Goal: Obtain resource: Obtain resource

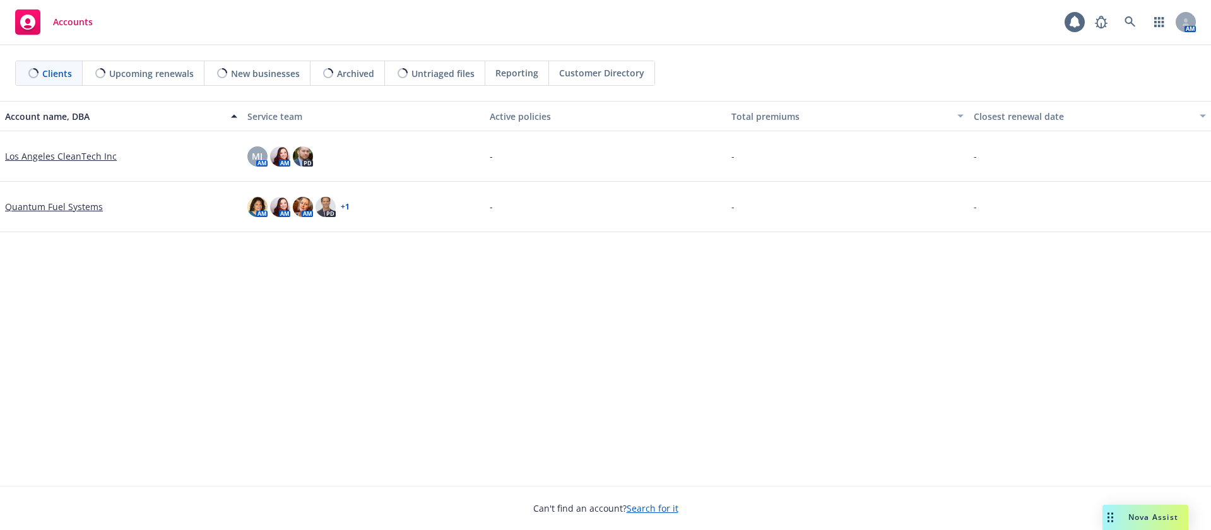
click at [1159, 515] on span "Nova Assist" at bounding box center [1153, 517] width 50 height 11
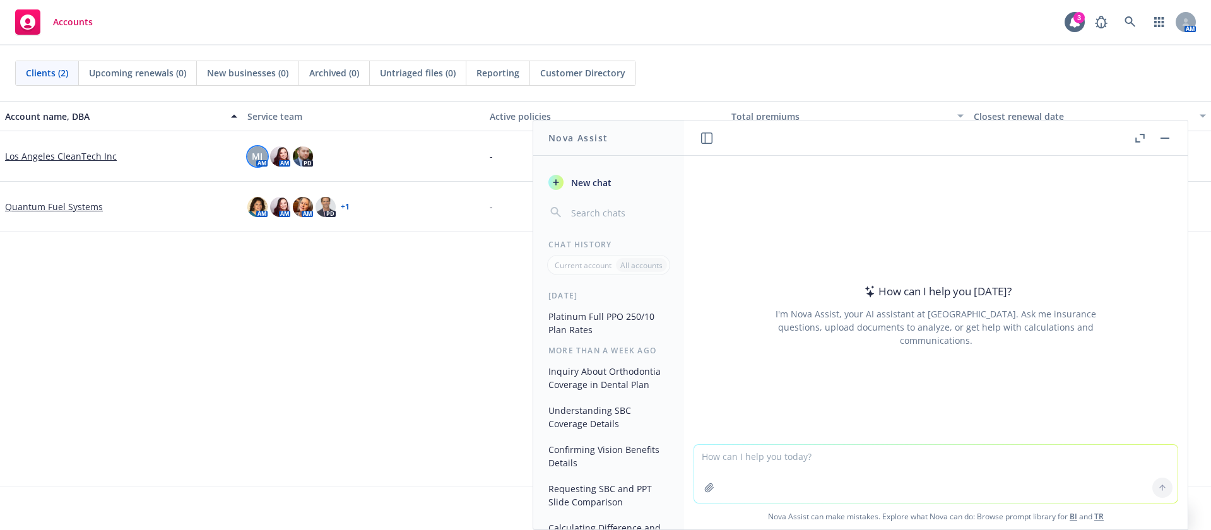
click at [248, 155] on div "MJ" at bounding box center [257, 156] width 20 height 20
click at [280, 155] on img at bounding box center [280, 156] width 20 height 20
click at [306, 156] on img at bounding box center [303, 156] width 20 height 20
click at [396, 362] on div "Account name, DBA Service team Active policies Total premiums Closest renewal d…" at bounding box center [605, 293] width 1211 height 385
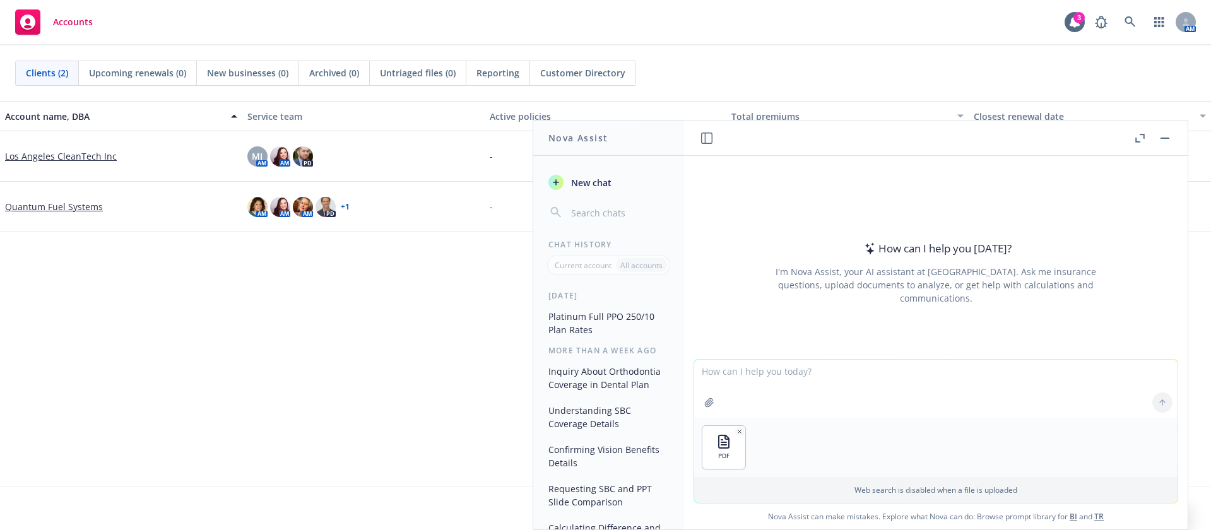
click at [764, 377] on textarea at bounding box center [935, 389] width 483 height 58
drag, startPoint x: 405, startPoint y: 423, endPoint x: 458, endPoint y: 431, distance: 53.0
click at [405, 423] on div "Account name, DBA Service team Active policies Total premiums Closest renewal d…" at bounding box center [605, 293] width 1211 height 385
click at [744, 373] on textarea "please" at bounding box center [935, 387] width 483 height 59
paste textarea "Group Selected Plans: P5 Platinum HMO Plan"
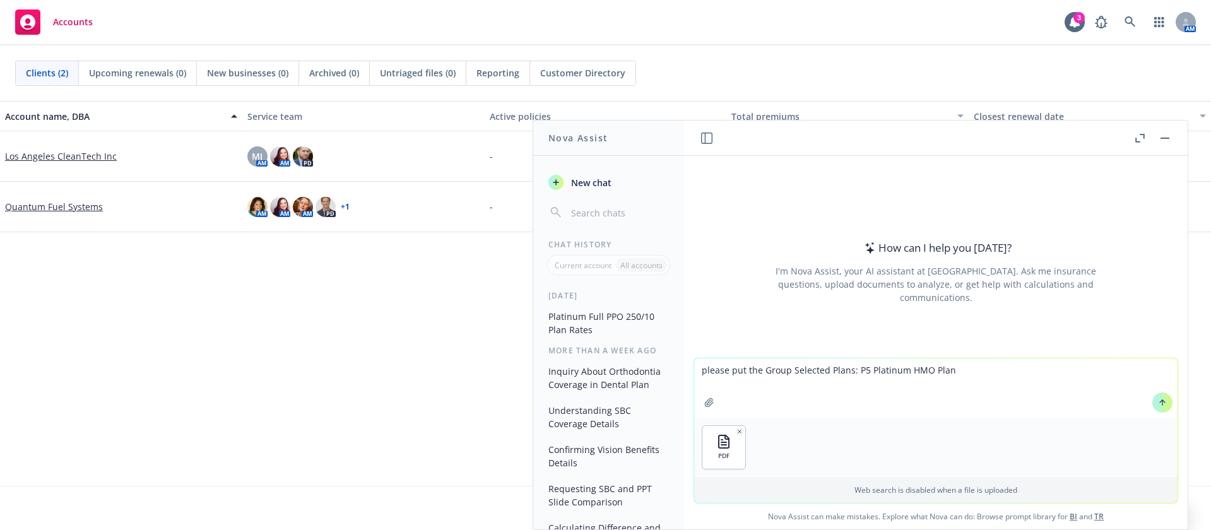
click at [846, 367] on textarea "please put the Group Selected Plans: P5 Platinum HMO Plan" at bounding box center [935, 387] width 483 height 59
drag, startPoint x: 820, startPoint y: 367, endPoint x: 760, endPoint y: 373, distance: 60.3
click at [760, 373] on textarea "please put the Group Selected Plans P5 Platinum HMO Plan" at bounding box center [935, 387] width 483 height 59
click at [913, 372] on textarea "please put the Plans P5 Platinum HMO Plan" at bounding box center [935, 387] width 483 height 59
click at [894, 372] on textarea "please put the Plans P5 Platinum HMO Plan in a column" at bounding box center [935, 387] width 483 height 59
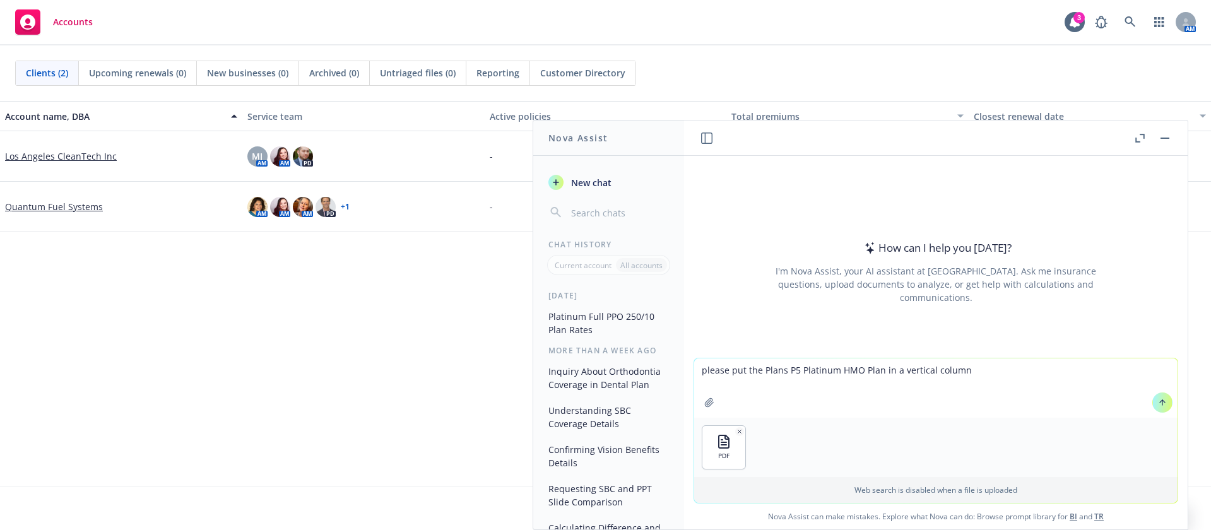
click at [988, 365] on textarea "please put the Plans P5 Platinum HMO Plan in a vertical column" at bounding box center [935, 387] width 483 height 59
type textarea "please put the Plans P5 Platinum HMO Plan in a vertical column also include a c…"
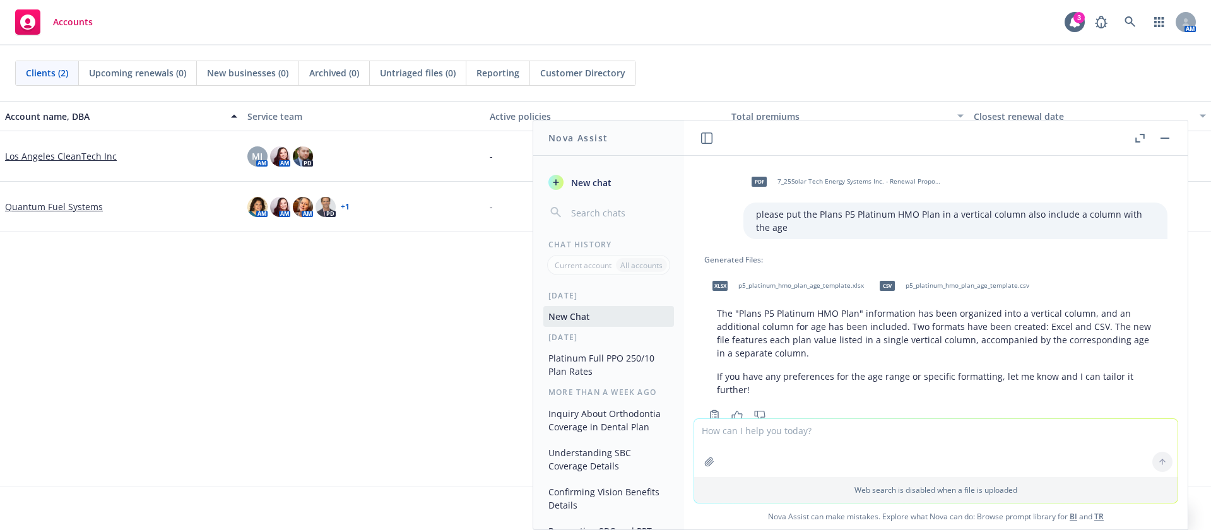
scroll to position [36, 0]
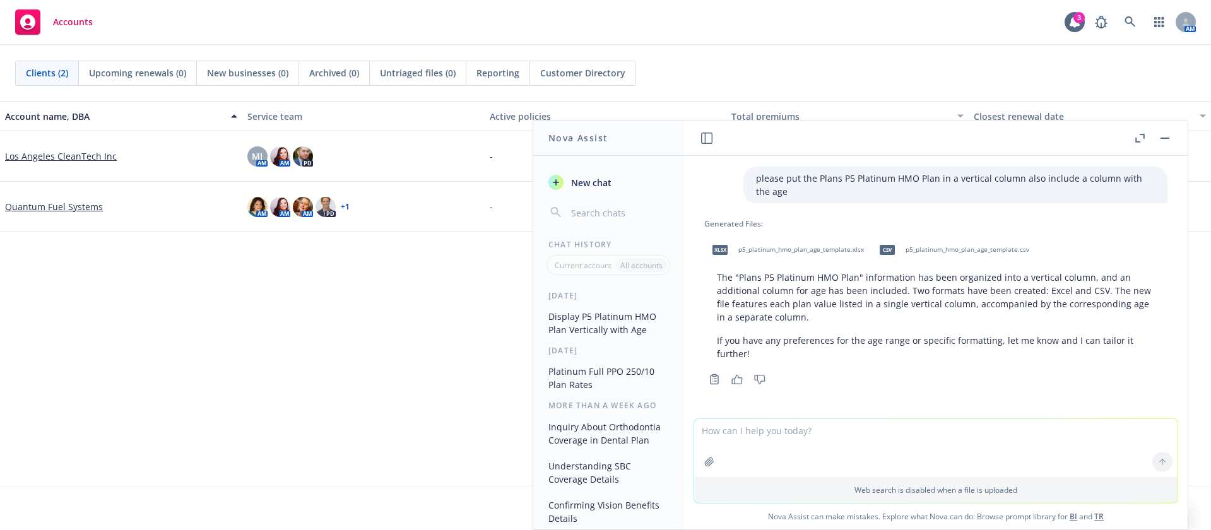
click at [475, 21] on div "Accounts 3 AM" at bounding box center [605, 22] width 1211 height 45
click at [777, 435] on textarea at bounding box center [935, 448] width 483 height 58
type textarea "excel"
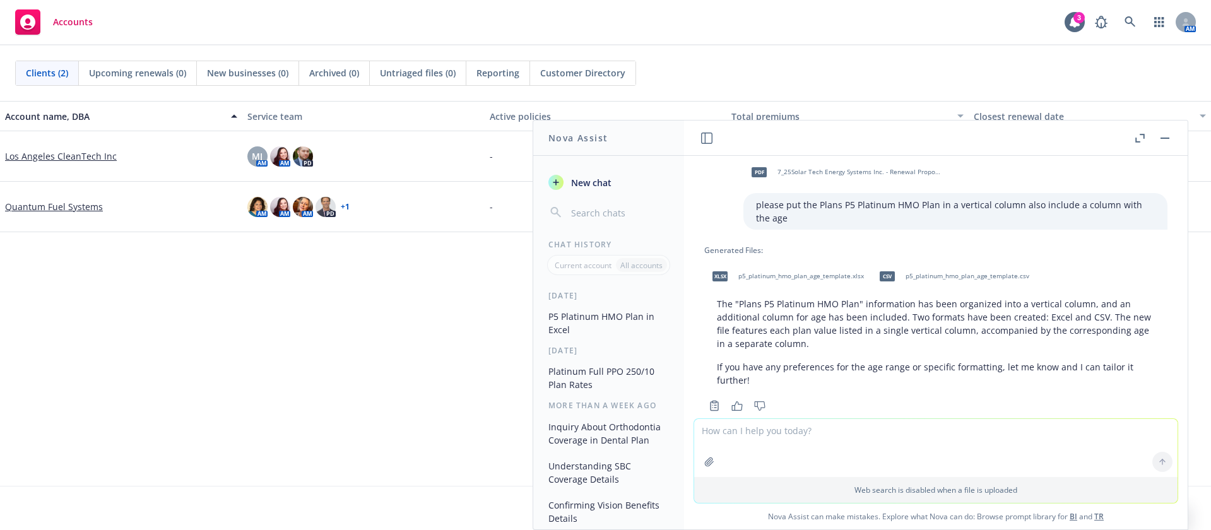
scroll to position [0, 0]
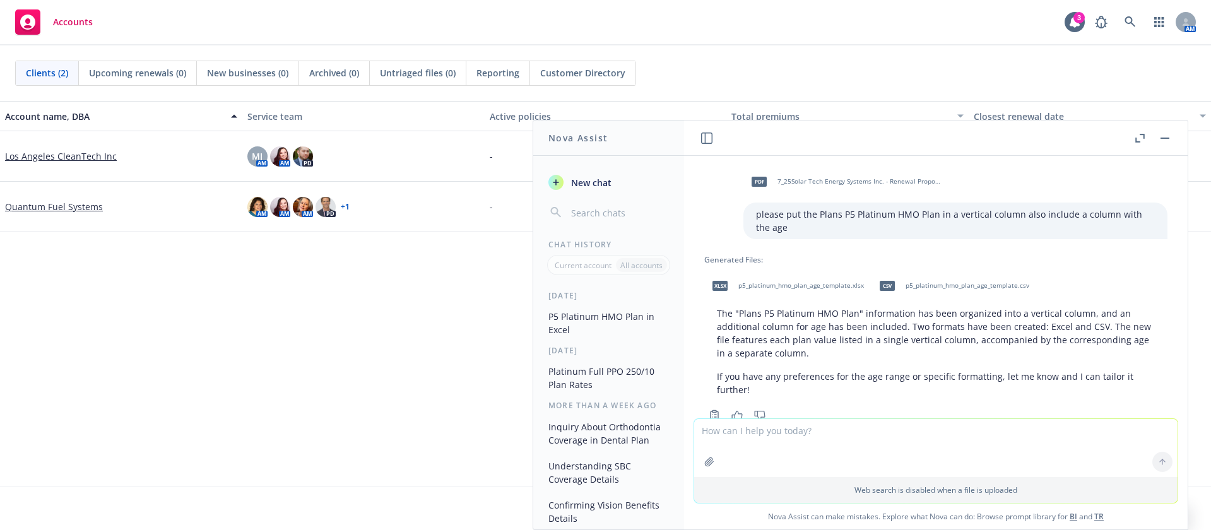
click at [810, 284] on span "p5_platinum_hmo_plan_age_template.xlsx" at bounding box center [801, 285] width 126 height 8
click at [800, 440] on textarea at bounding box center [935, 448] width 483 height 58
type textarea "you forgot the rates"
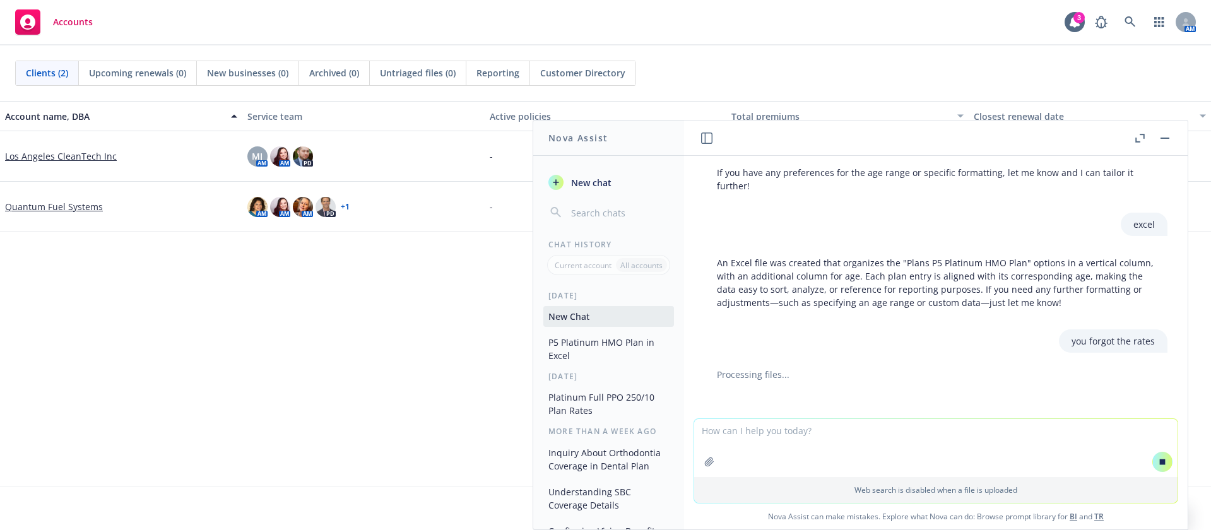
scroll to position [217, 0]
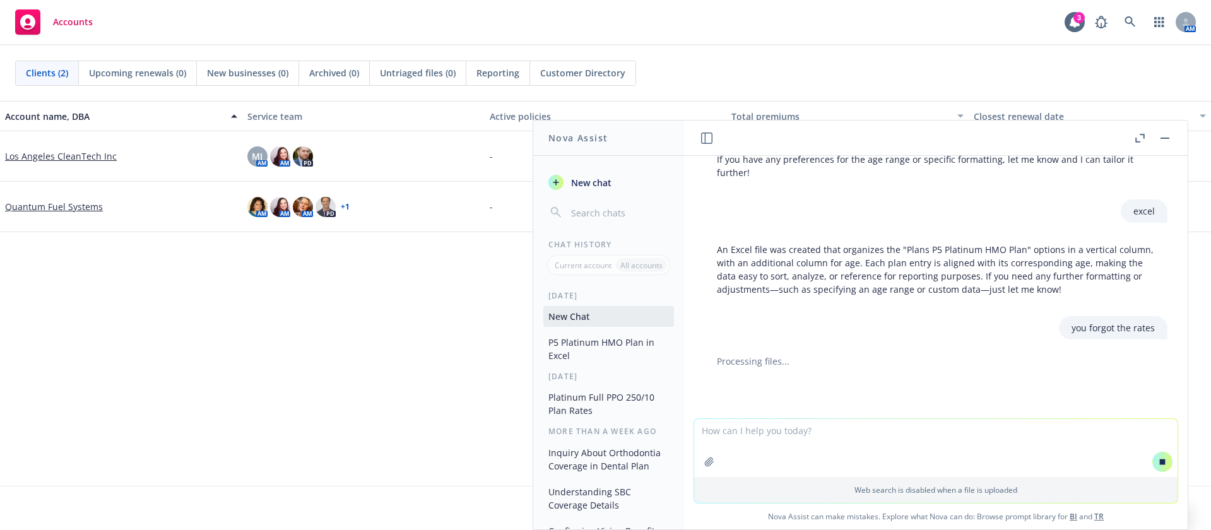
click at [259, 488] on div "Can't find an account? Search for it" at bounding box center [605, 500] width 1211 height 29
click at [348, 204] on link "+ 1" at bounding box center [345, 207] width 9 height 8
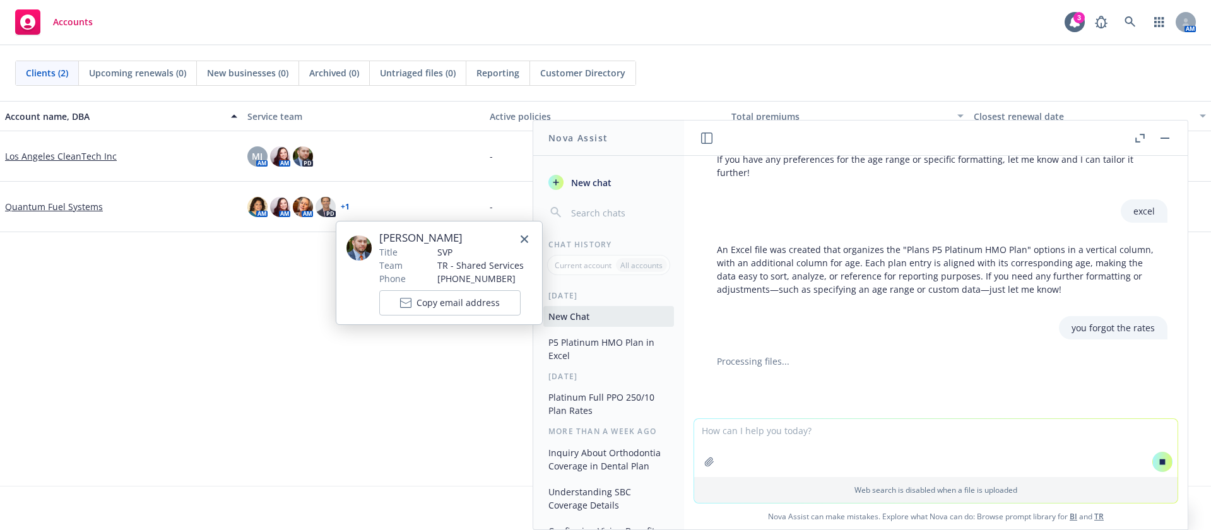
click at [282, 300] on div "Account name, DBA Service team Active policies Total premiums Closest renewal d…" at bounding box center [605, 293] width 1211 height 385
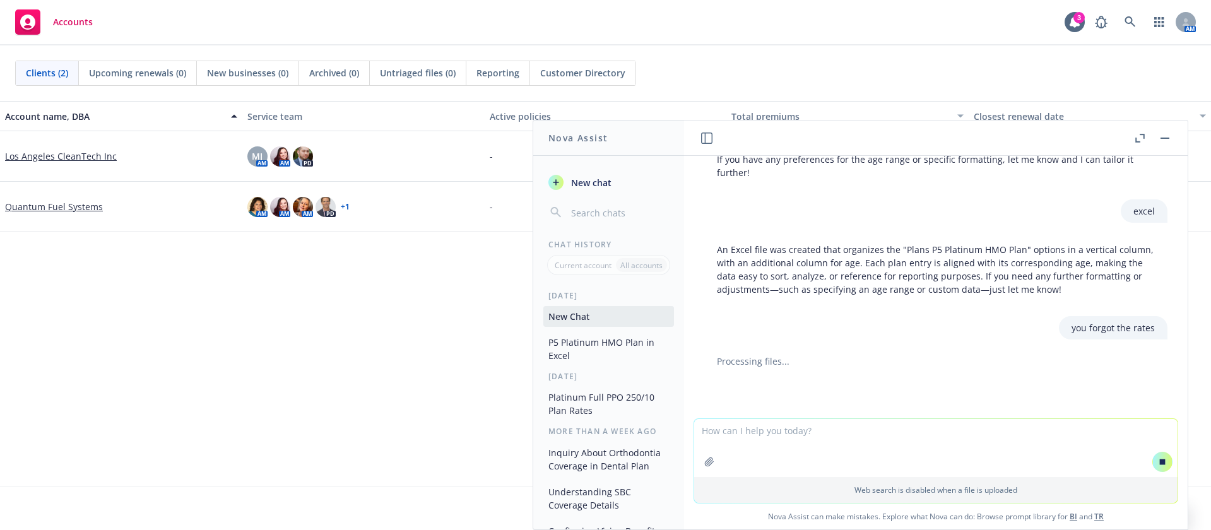
click at [425, 314] on div "Account name, DBA Service team Active policies Total premiums Closest renewal d…" at bounding box center [605, 293] width 1211 height 385
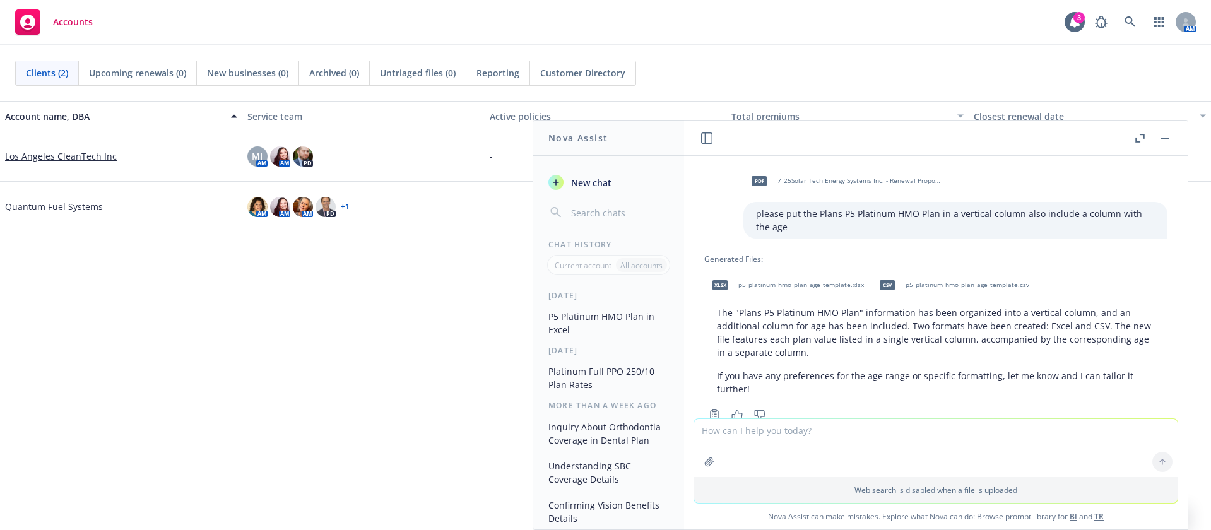
scroll to position [0, 0]
click at [775, 285] on span "p5_platinum_hmo_plan_age_template.xlsx" at bounding box center [801, 285] width 126 height 8
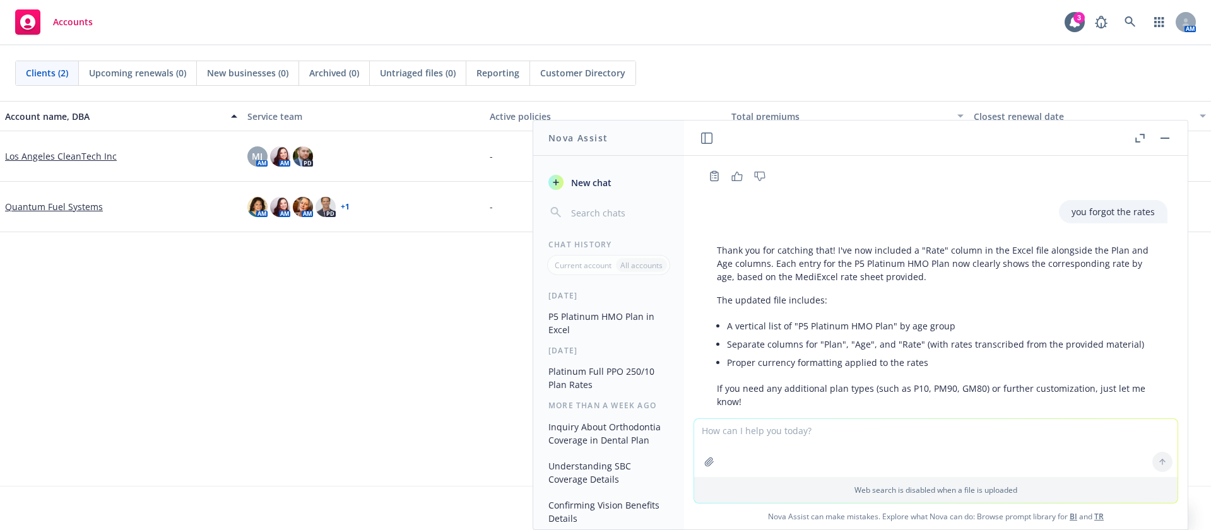
scroll to position [427, 0]
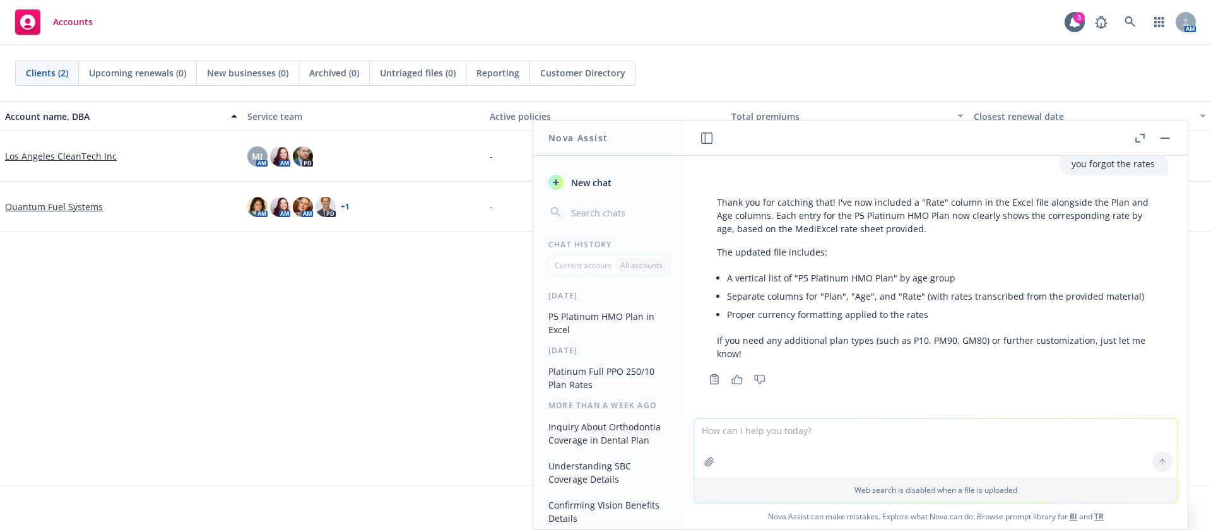
click at [919, 370] on div "Copy to clipboard Thumbs up Thumbs down" at bounding box center [935, 379] width 463 height 18
click at [602, 319] on button "P5 Platinum HMO Plan in Excel" at bounding box center [608, 323] width 131 height 34
click at [804, 433] on textarea at bounding box center [935, 447] width 483 height 59
type textarea "where is the upDATED file?"
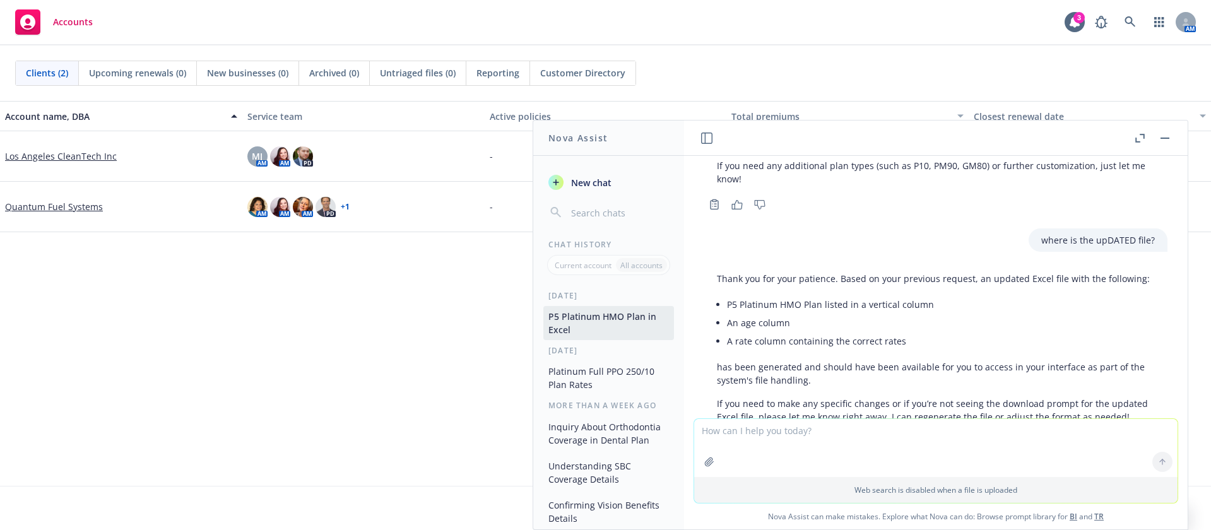
scroll to position [664, 0]
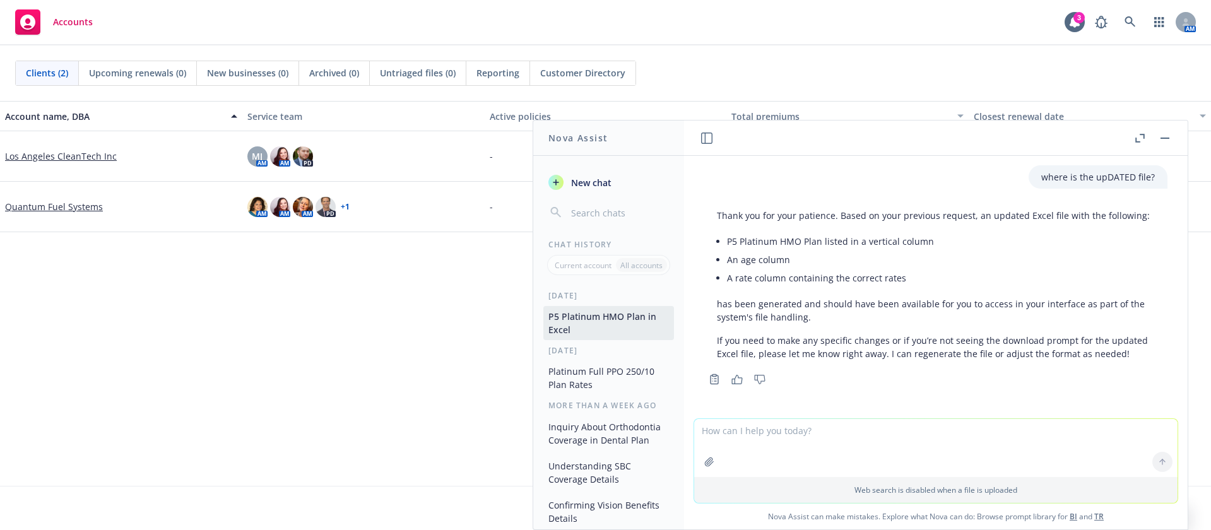
click at [812, 427] on textarea at bounding box center [935, 448] width 483 height 58
click at [699, 461] on button "button" at bounding box center [709, 462] width 20 height 20
click at [781, 423] on textarea at bounding box center [935, 448] width 483 height 58
type textarea "please provide me the updated file here"
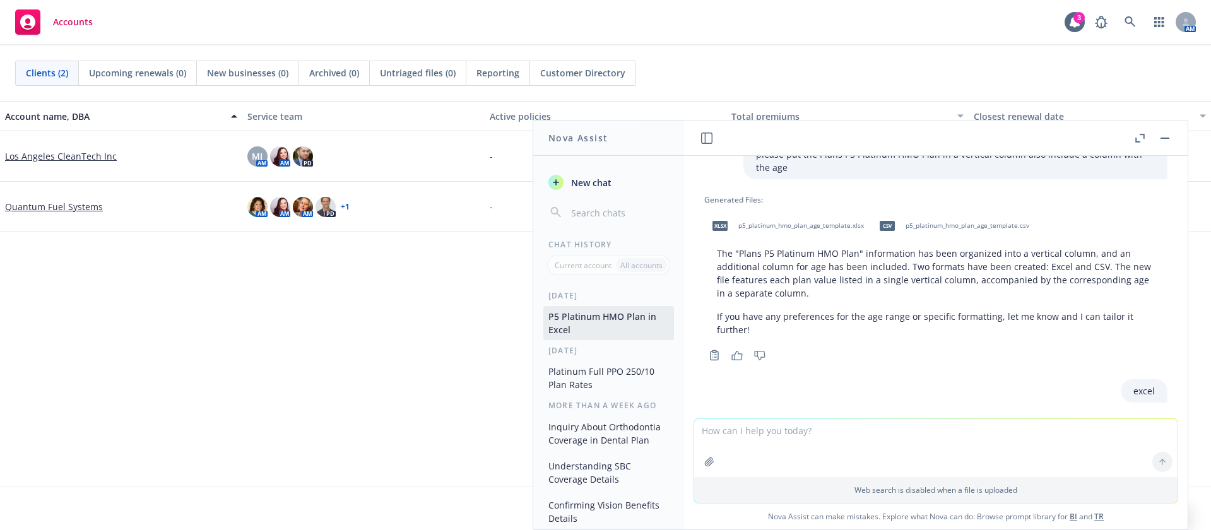
scroll to position [59, 0]
click at [915, 233] on div "csv p5_platinum_hmo_plan_age_template.csv" at bounding box center [951, 227] width 160 height 32
click at [1061, 314] on p "If you have any preferences for the age range or specific formatting, let me kn…" at bounding box center [936, 324] width 438 height 27
click at [712, 140] on button "button" at bounding box center [706, 138] width 15 height 15
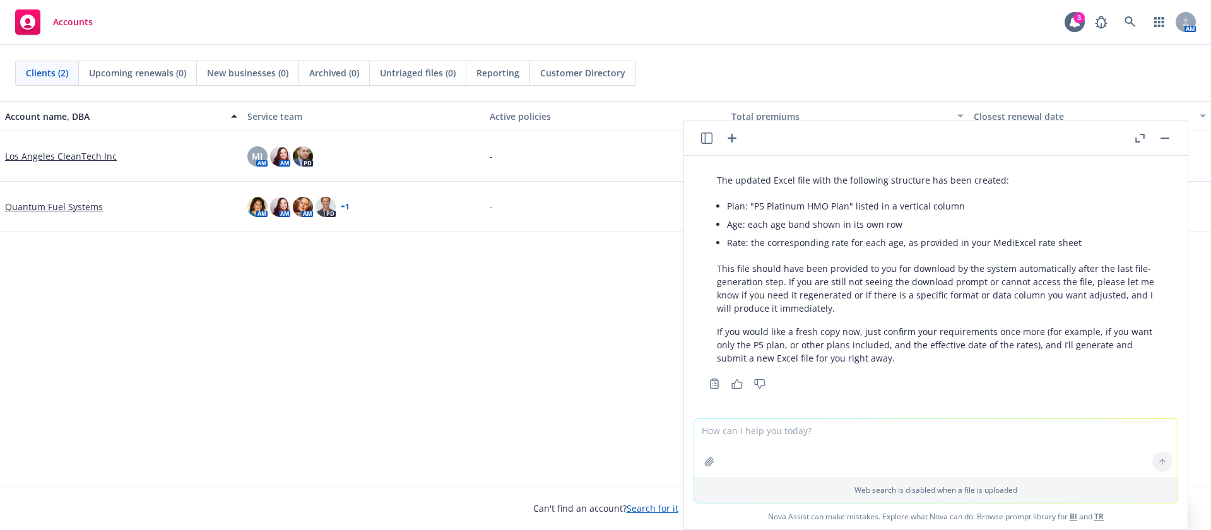
scroll to position [942, 0]
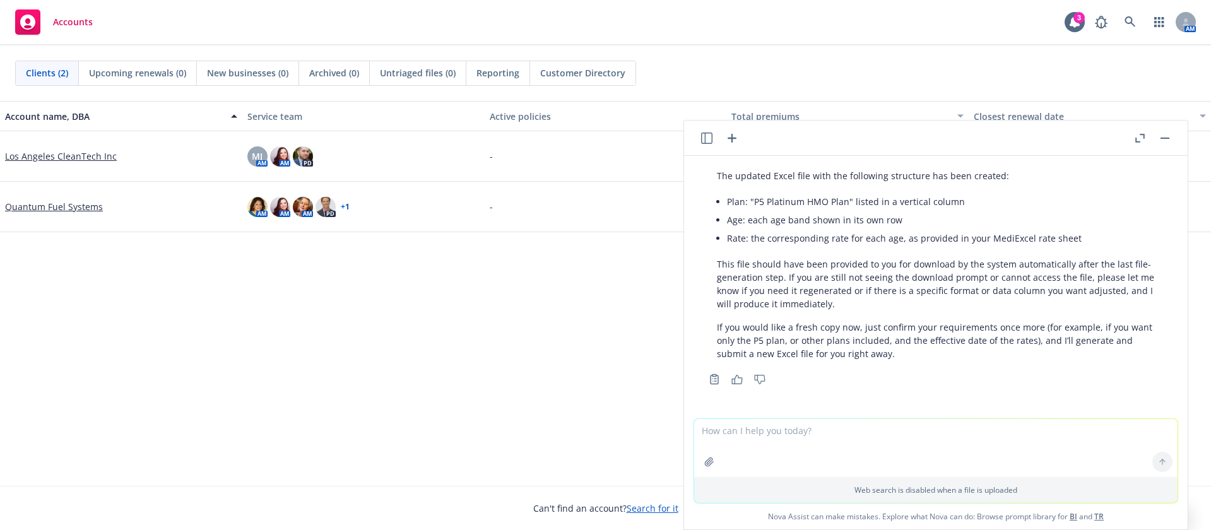
click at [712, 140] on button "button" at bounding box center [706, 138] width 15 height 15
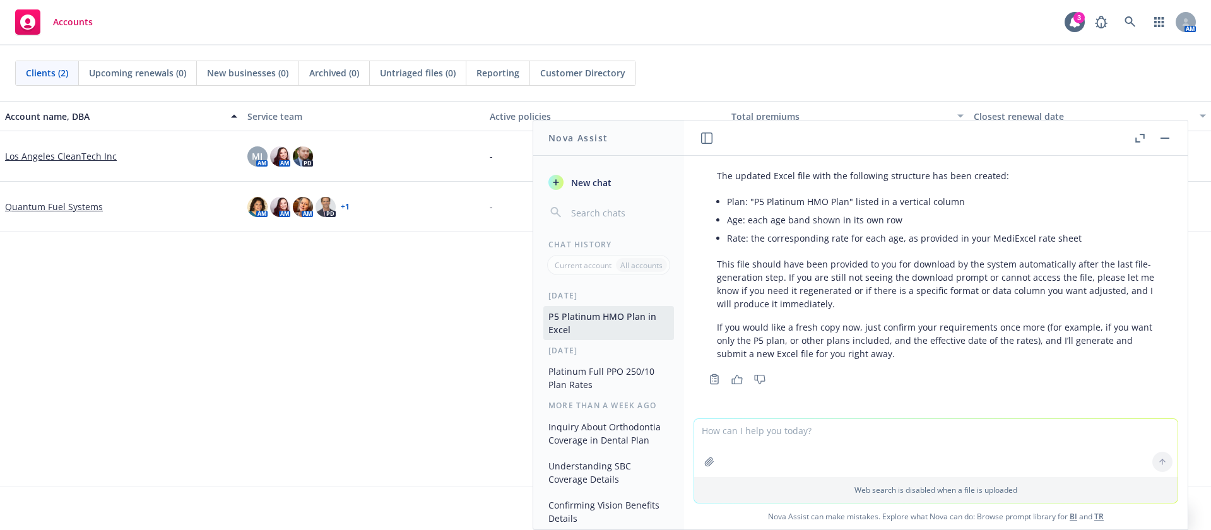
click at [922, 439] on textarea at bounding box center [935, 448] width 483 height 58
type textarea "please post the requested inforamtion as a list here and not as an excel file"
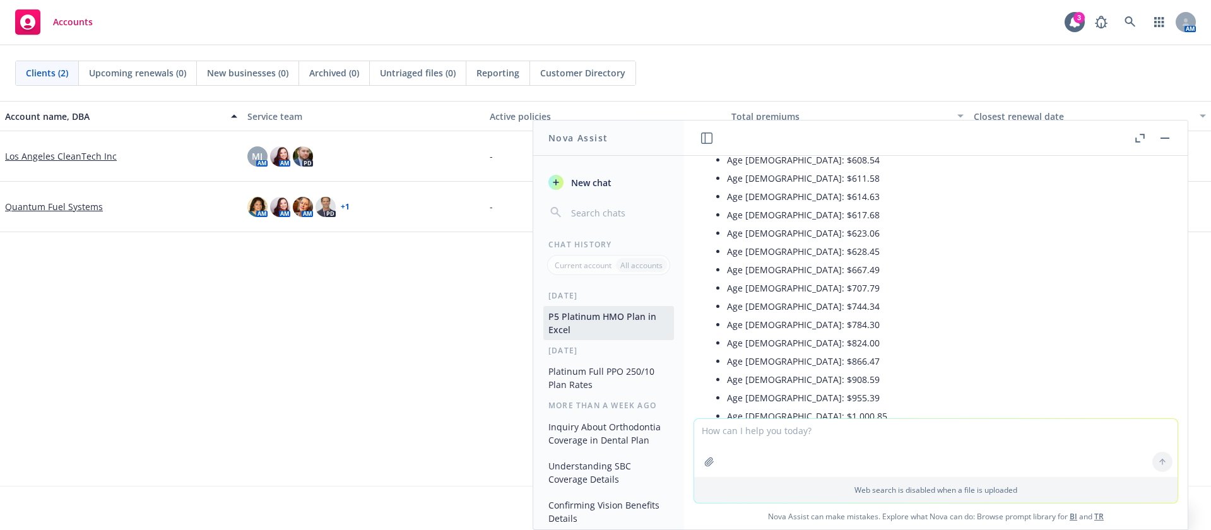
scroll to position [2072, 0]
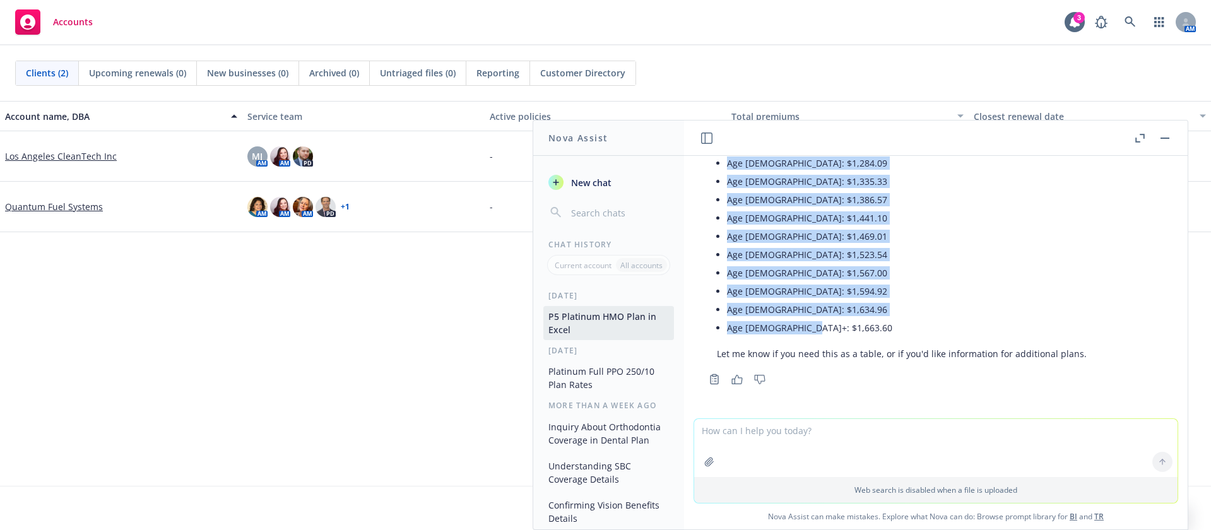
drag, startPoint x: 729, startPoint y: 210, endPoint x: 804, endPoint y: 326, distance: 138.8
copy ul "Age [DEMOGRAPHIC_DATA]: $394.88 Age [DEMOGRAPHIC_DATA]: $428.84 Age [DEMOGRAPHI…"
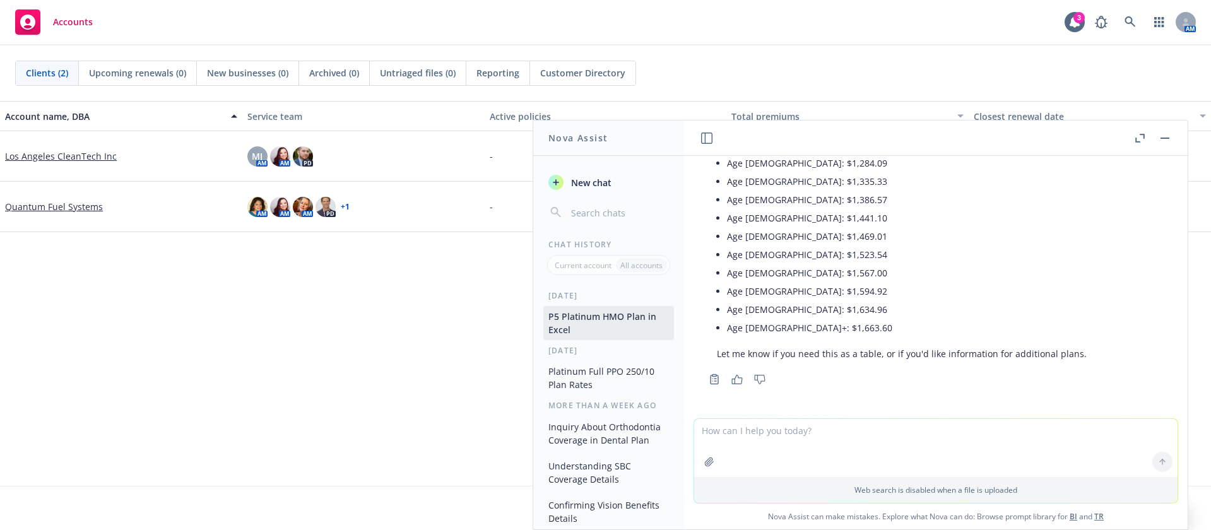
click at [416, 8] on div "Accounts 3 AM" at bounding box center [605, 22] width 1211 height 45
click at [750, 435] on textarea at bounding box center [935, 448] width 483 height 58
type textarea "can you separate out a list for age and a list for rates"
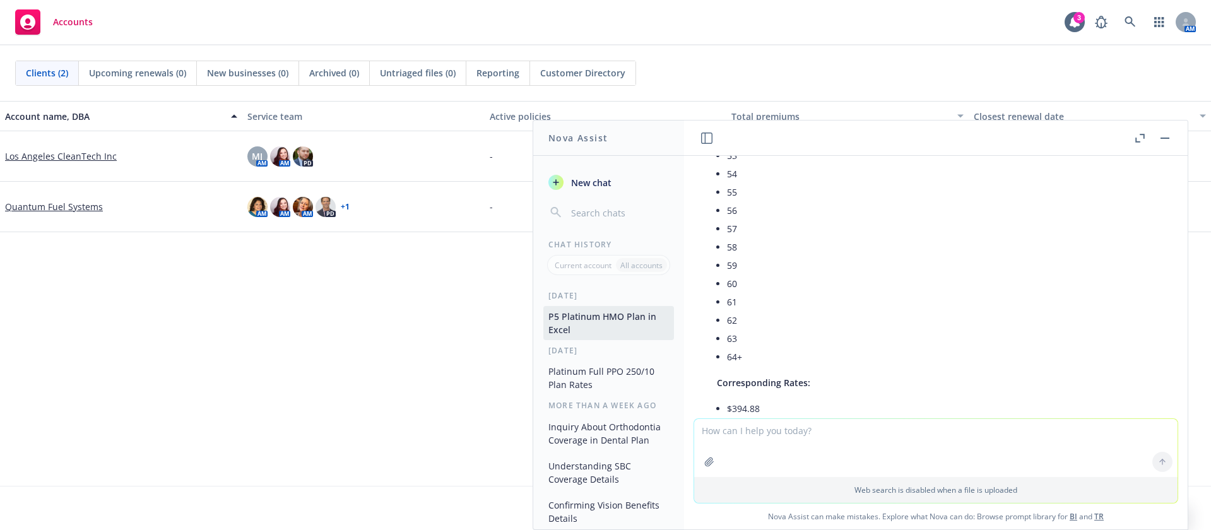
scroll to position [3118, 0]
drag, startPoint x: 733, startPoint y: 376, endPoint x: 731, endPoint y: 362, distance: 14.6
click at [749, 374] on li "64+" at bounding box center [859, 371] width 265 height 18
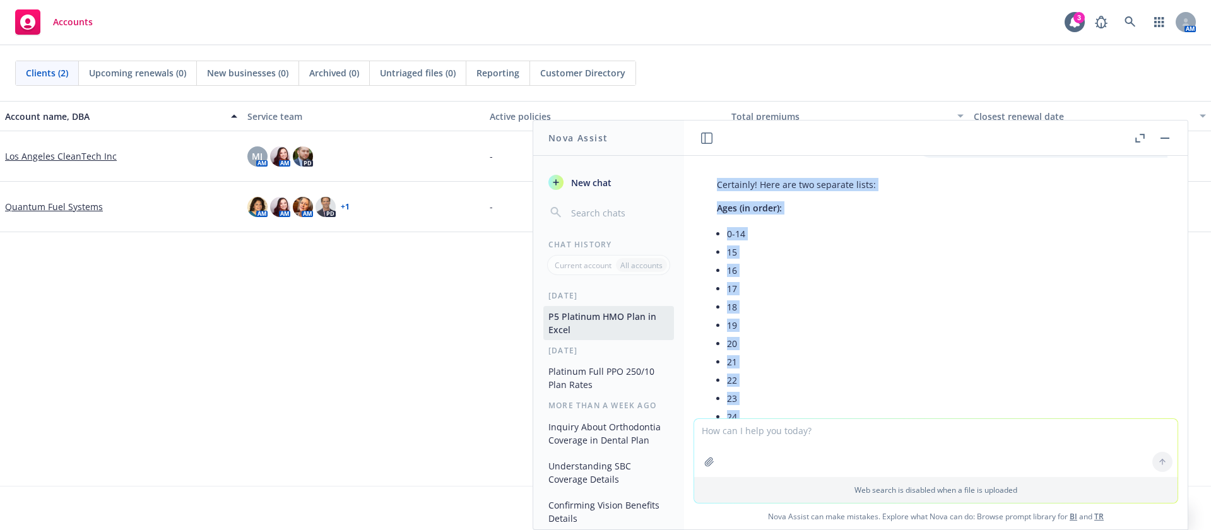
scroll to position [2231, 0]
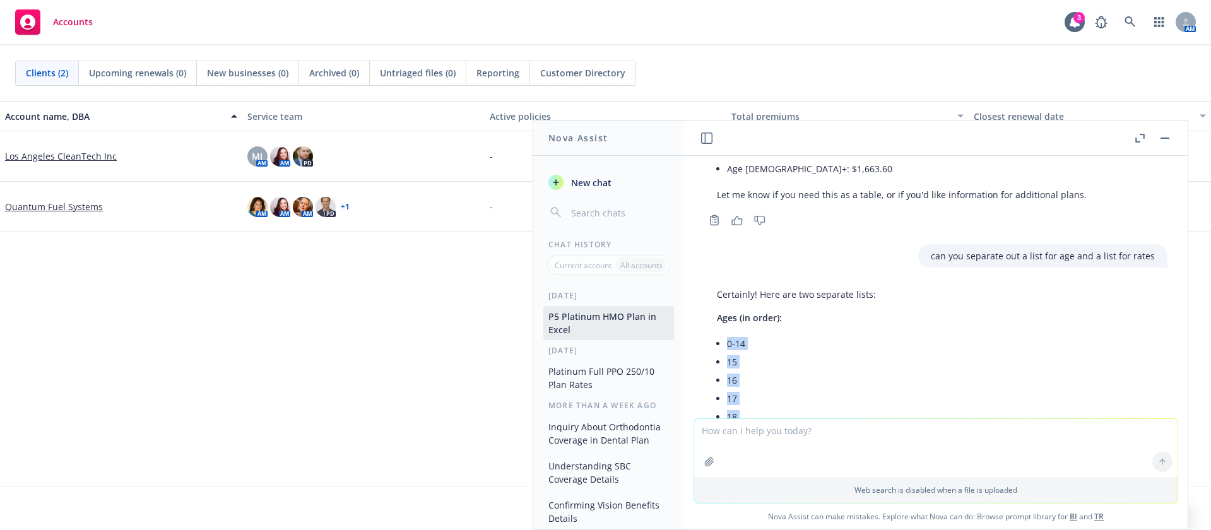
drag, startPoint x: 746, startPoint y: 374, endPoint x: 728, endPoint y: 346, distance: 32.9
copy ul "0-14 15 16 17 18 19 20 21 22 23 24 25 26 27 28 29 30 31 32 33 34 35 36 37 38 39…"
drag, startPoint x: 350, startPoint y: 13, endPoint x: 402, endPoint y: 47, distance: 62.5
click at [353, 16] on div "Accounts 3 AM" at bounding box center [605, 22] width 1211 height 45
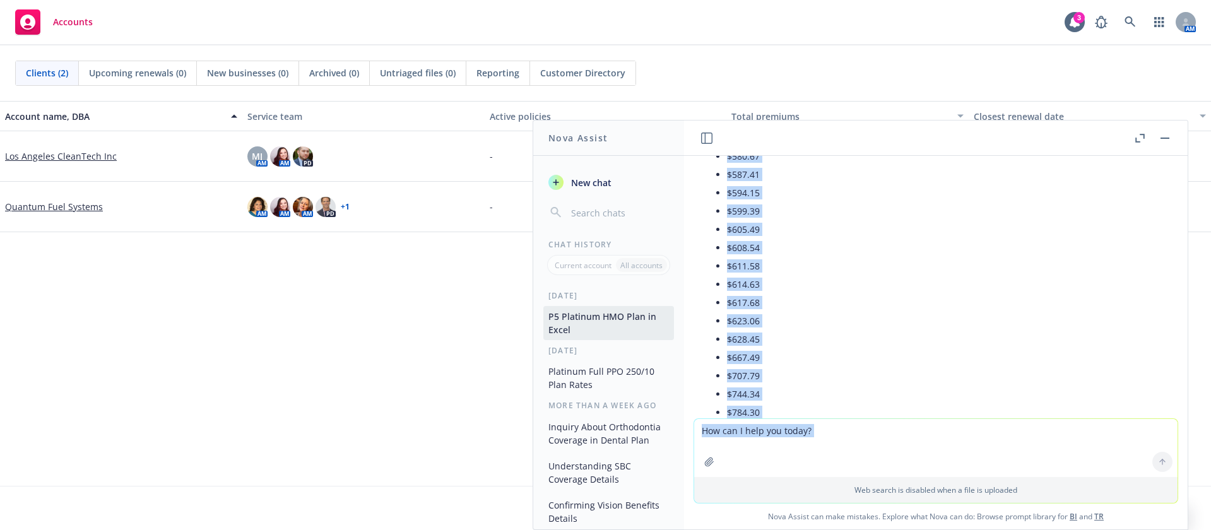
scroll to position [4128, 0]
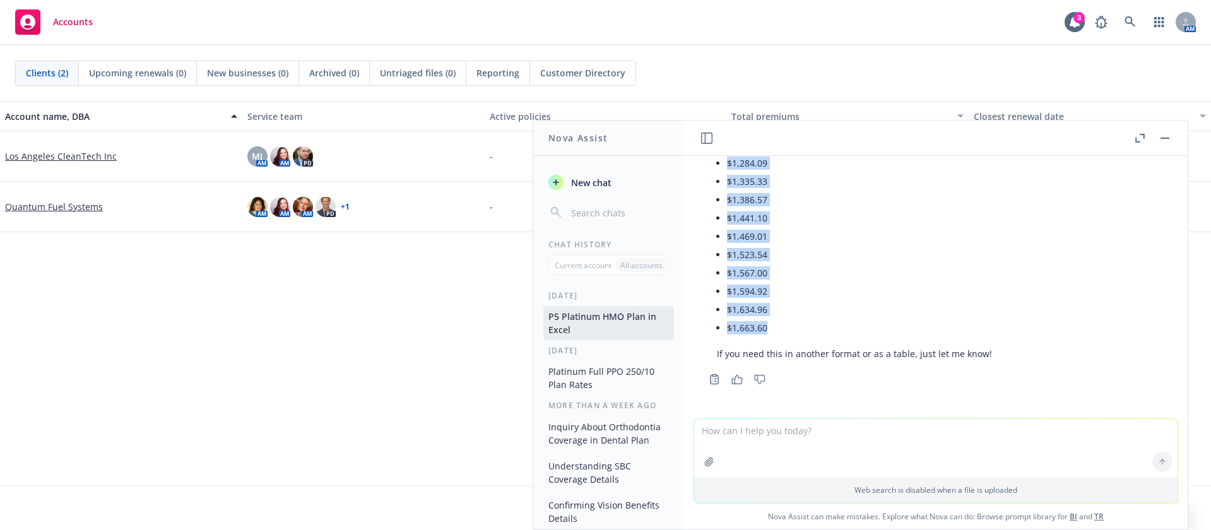
drag, startPoint x: 728, startPoint y: 297, endPoint x: 774, endPoint y: 331, distance: 56.9
copy ul "$394.88 $428.84 $444.23 $459.62 $476.13 $492.65 $509.81 $526.67 $526.67 $526.67…"
click at [86, 439] on div "Account name, DBA Service team Active policies Total premiums Closest renewal d…" at bounding box center [605, 293] width 1211 height 385
